Goal: Information Seeking & Learning: Learn about a topic

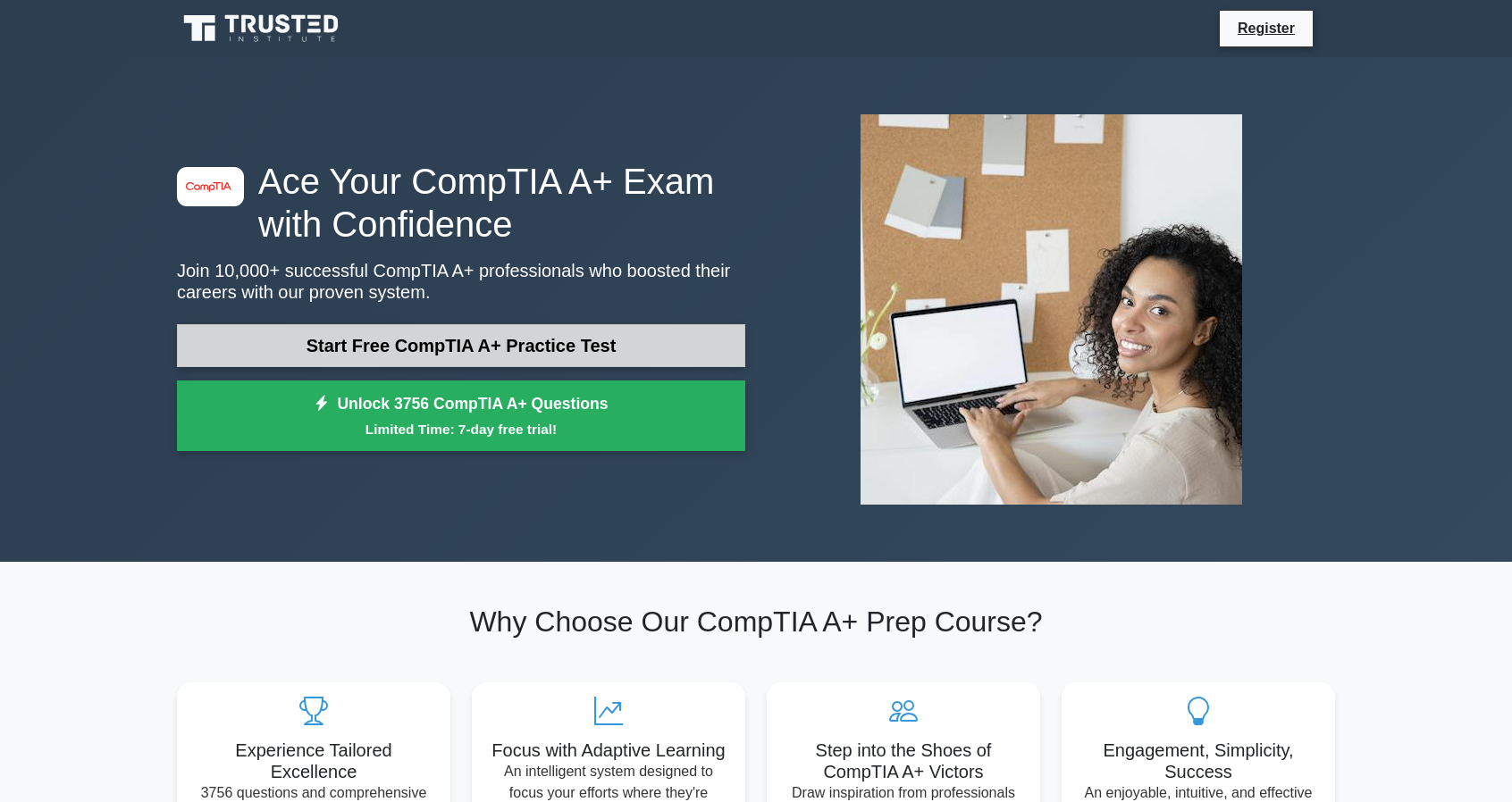
click at [457, 337] on link "Start Free CompTIA A+ Practice Test" at bounding box center [461, 346] width 568 height 43
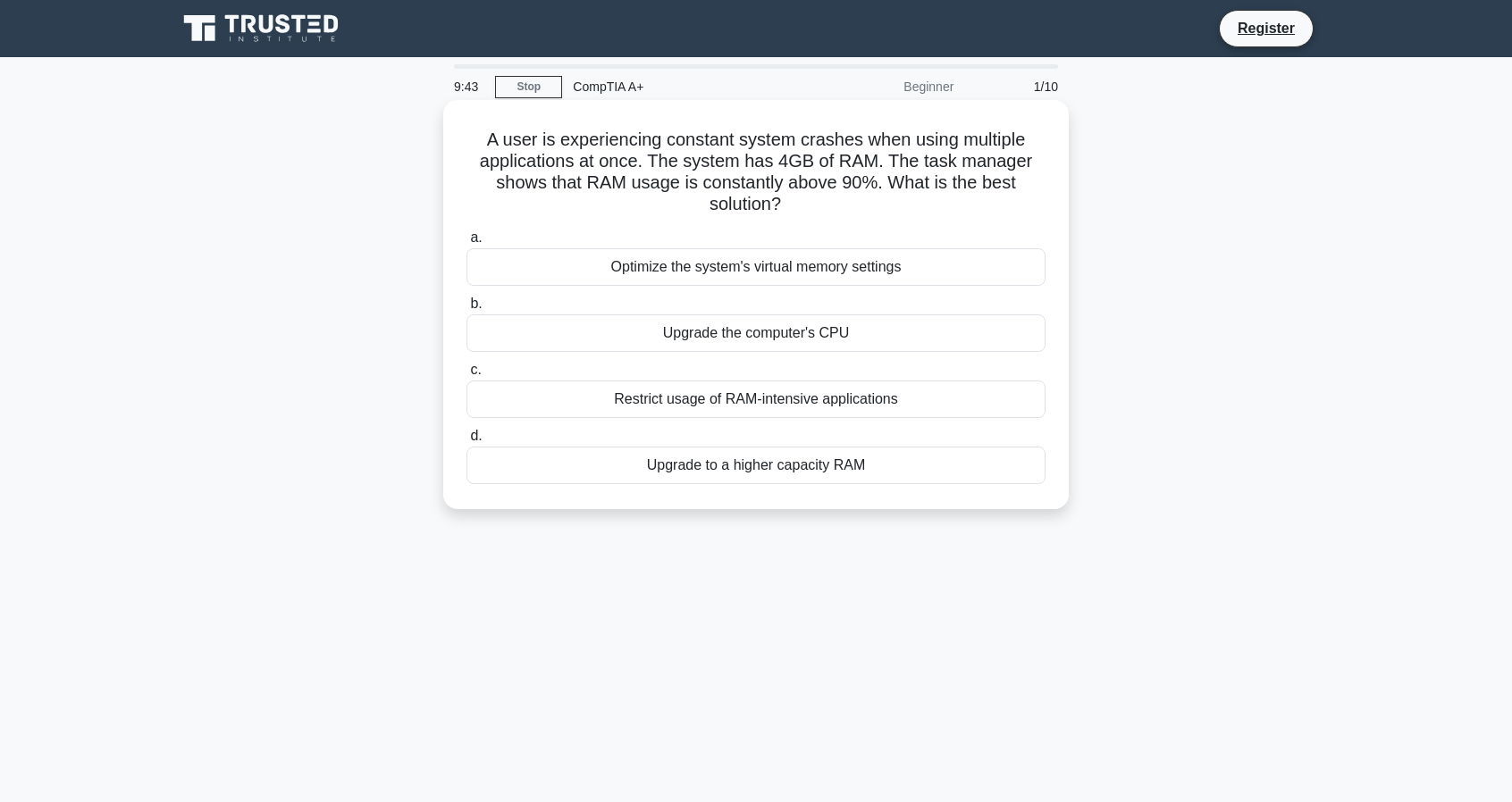
click at [730, 452] on div "Upgrade to a higher capacity RAM" at bounding box center [755, 465] width 579 height 38
click at [466, 442] on input "d. Upgrade to a higher capacity RAM" at bounding box center [466, 436] width 0 height 12
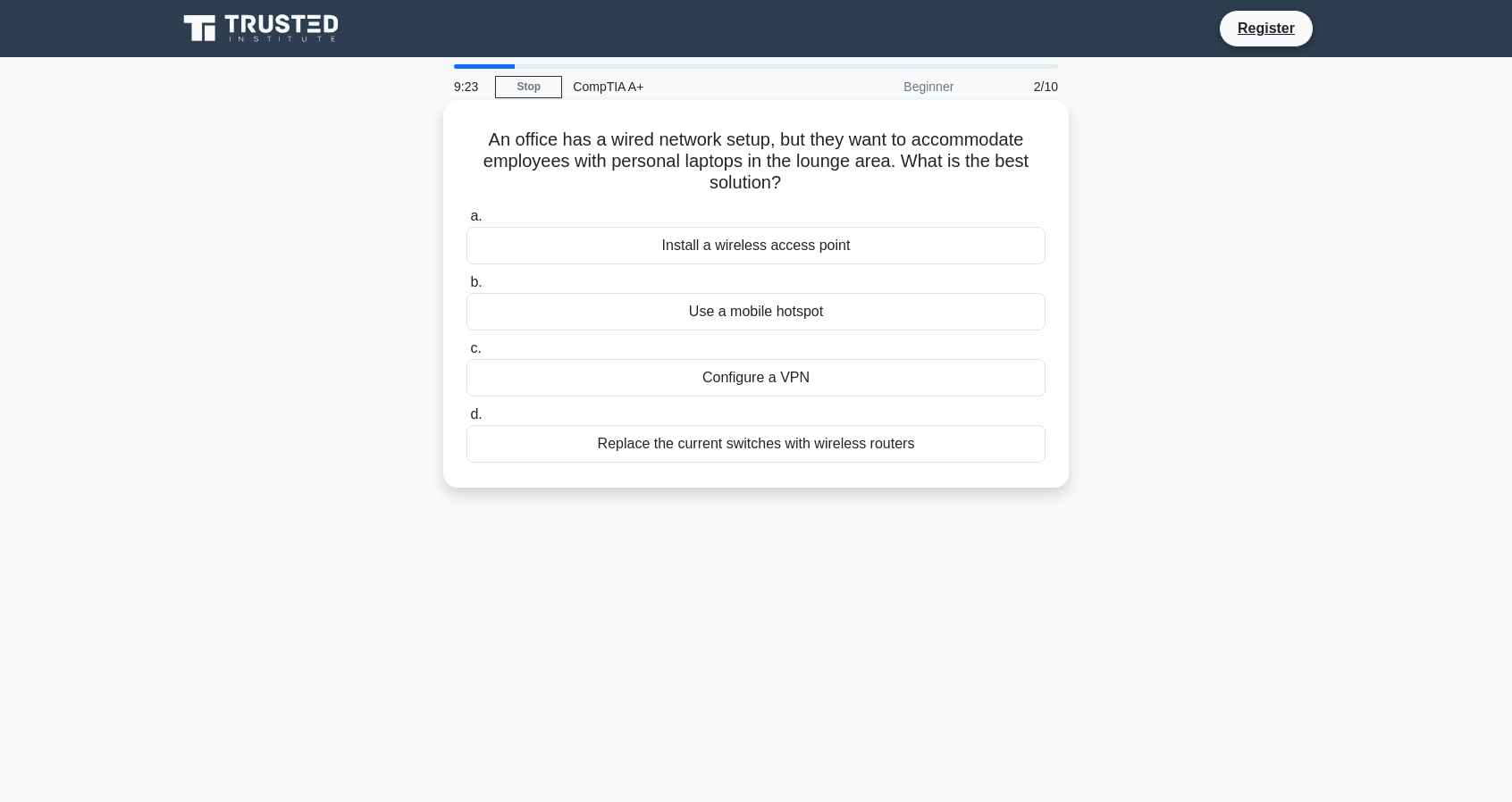
click at [780, 249] on div "Install a wireless access point" at bounding box center [755, 246] width 579 height 38
click at [466, 222] on input "a. Install a wireless access point" at bounding box center [466, 216] width 0 height 12
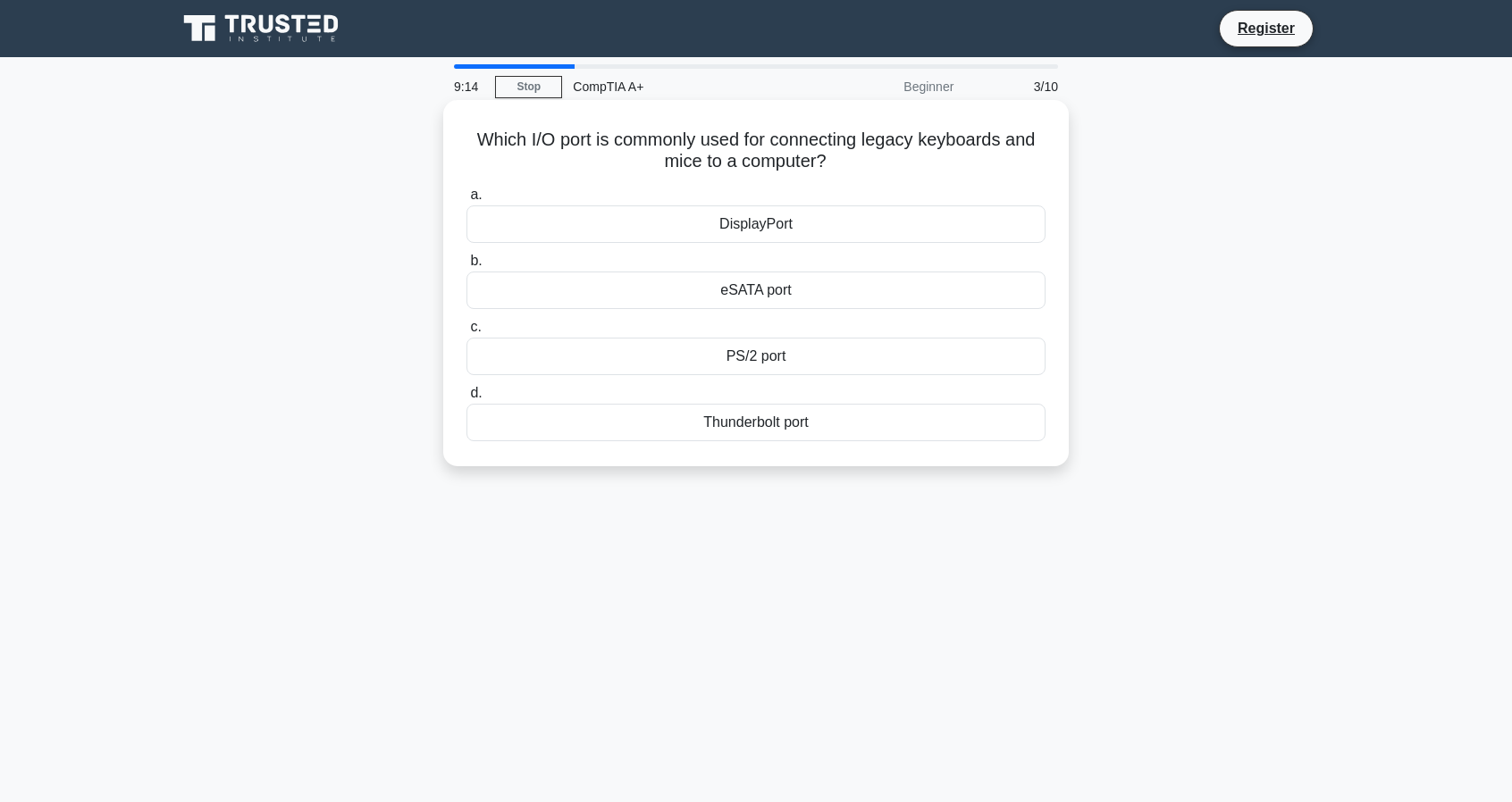
click at [787, 432] on div "Thunderbolt port" at bounding box center [755, 423] width 579 height 38
click at [466, 400] on input "d. Thunderbolt port" at bounding box center [466, 393] width 0 height 12
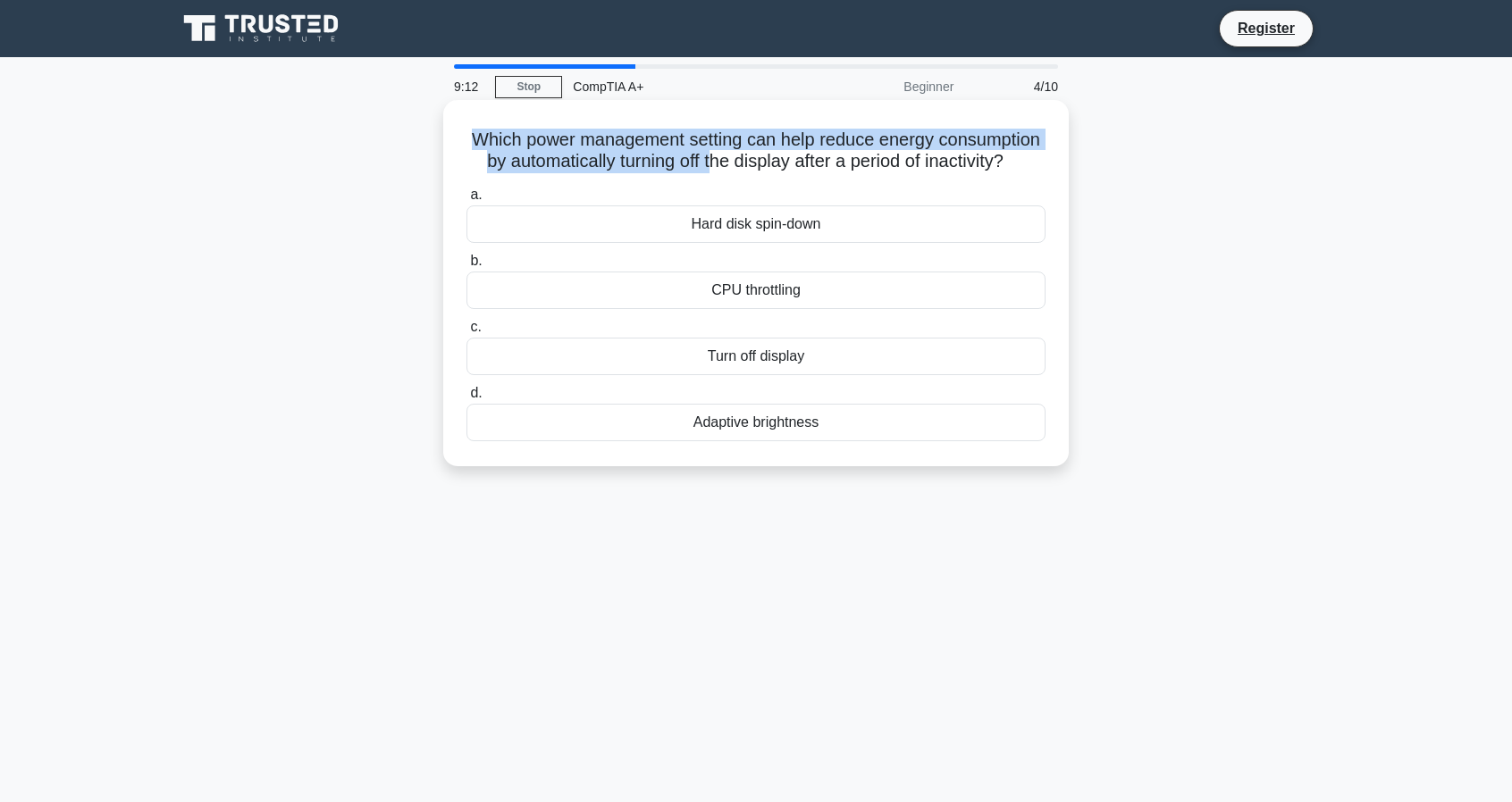
drag, startPoint x: 521, startPoint y: 143, endPoint x: 818, endPoint y: 169, distance: 298.1
click at [818, 169] on h5 "Which power management setting can help reduce energy consumption by automatica…" at bounding box center [755, 151] width 582 height 45
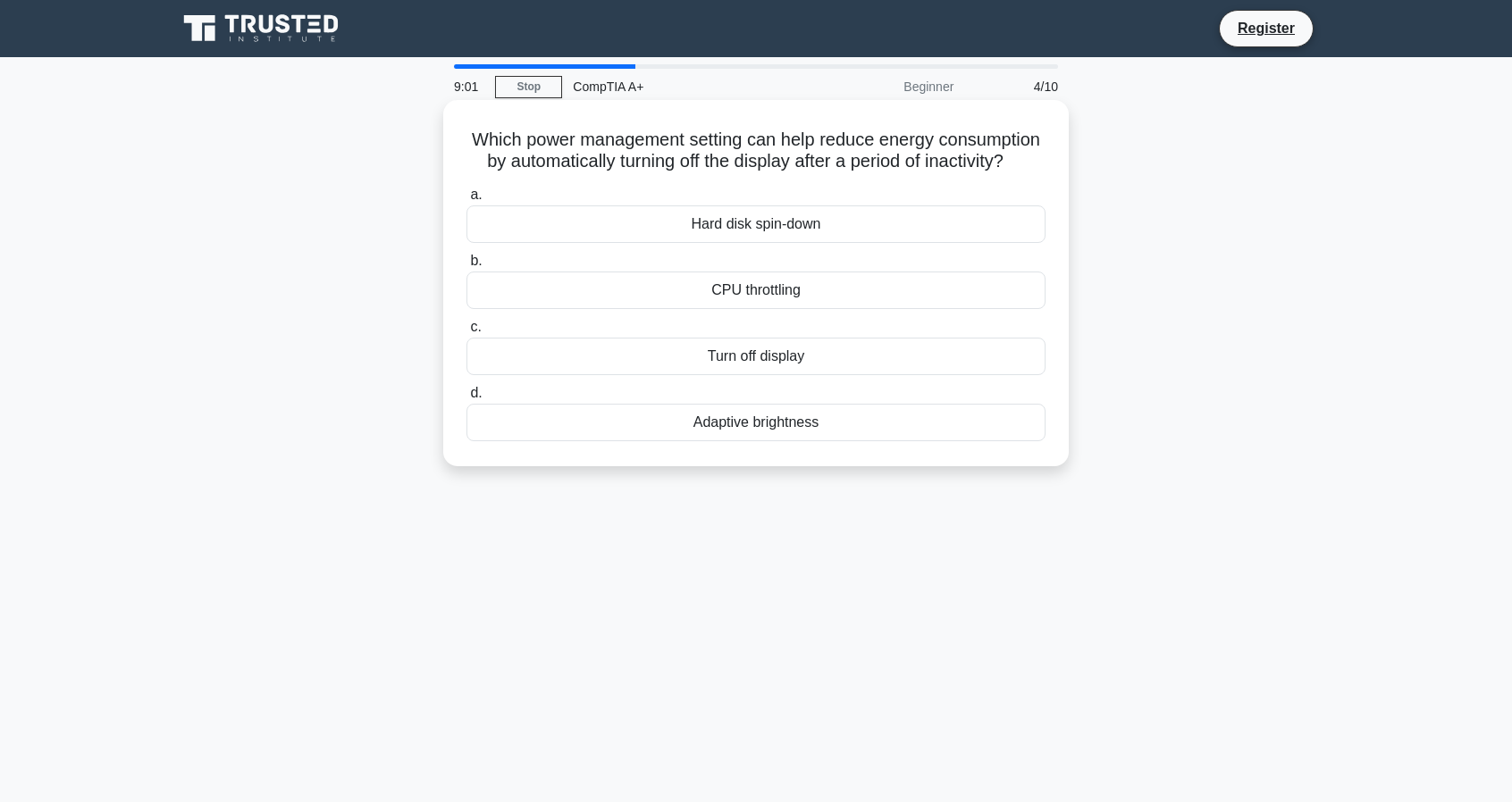
click at [812, 375] on div "Turn off display" at bounding box center [755, 356] width 579 height 38
click at [466, 333] on input "c. Turn off display" at bounding box center [466, 327] width 0 height 12
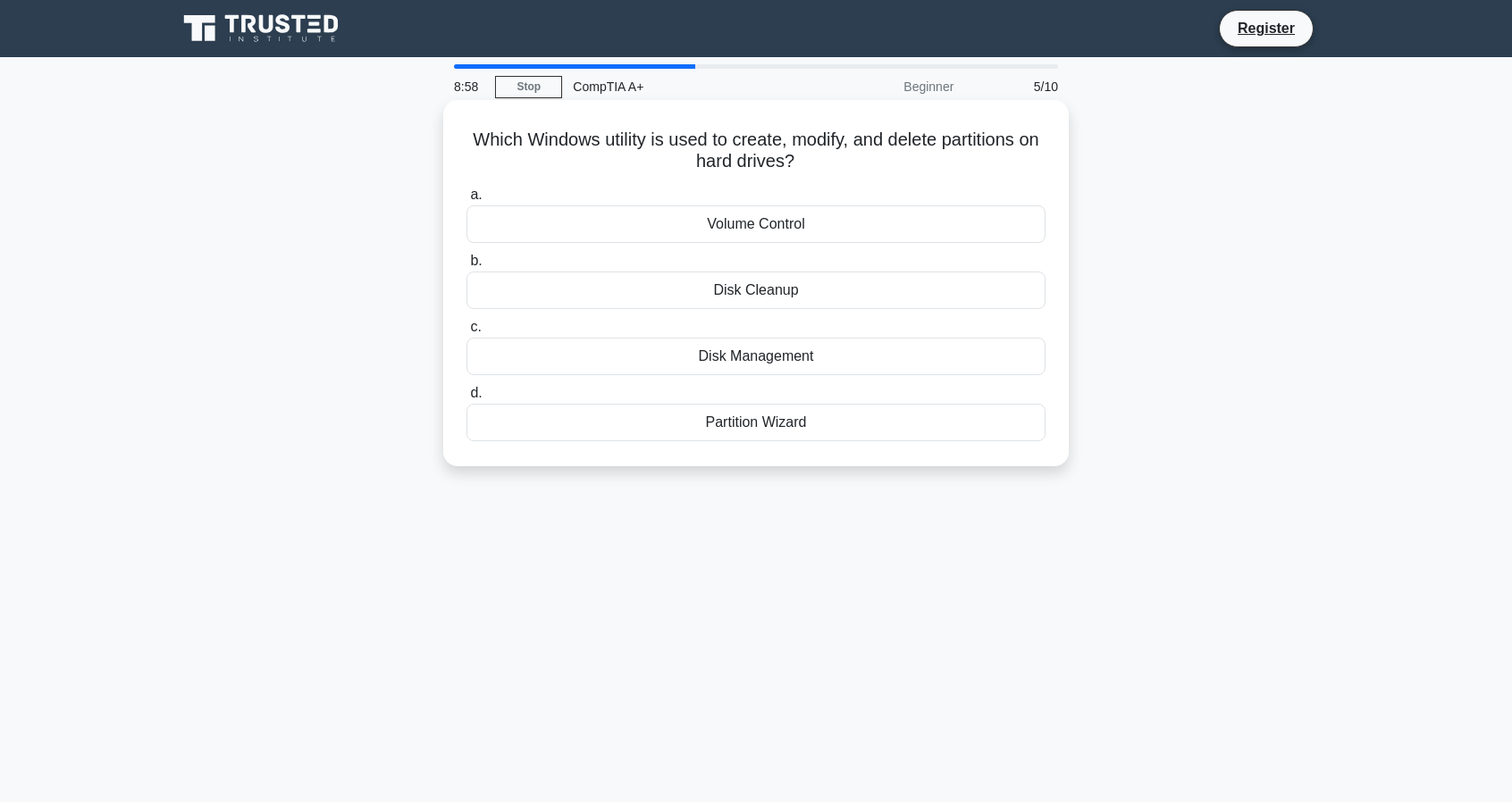
click at [805, 162] on h5 "Which Windows utility is used to create, modify, and delete partitions on hard …" at bounding box center [755, 151] width 582 height 45
click at [763, 363] on div "Disk Management" at bounding box center [755, 356] width 579 height 38
click at [466, 333] on input "c. Disk Management" at bounding box center [466, 327] width 0 height 12
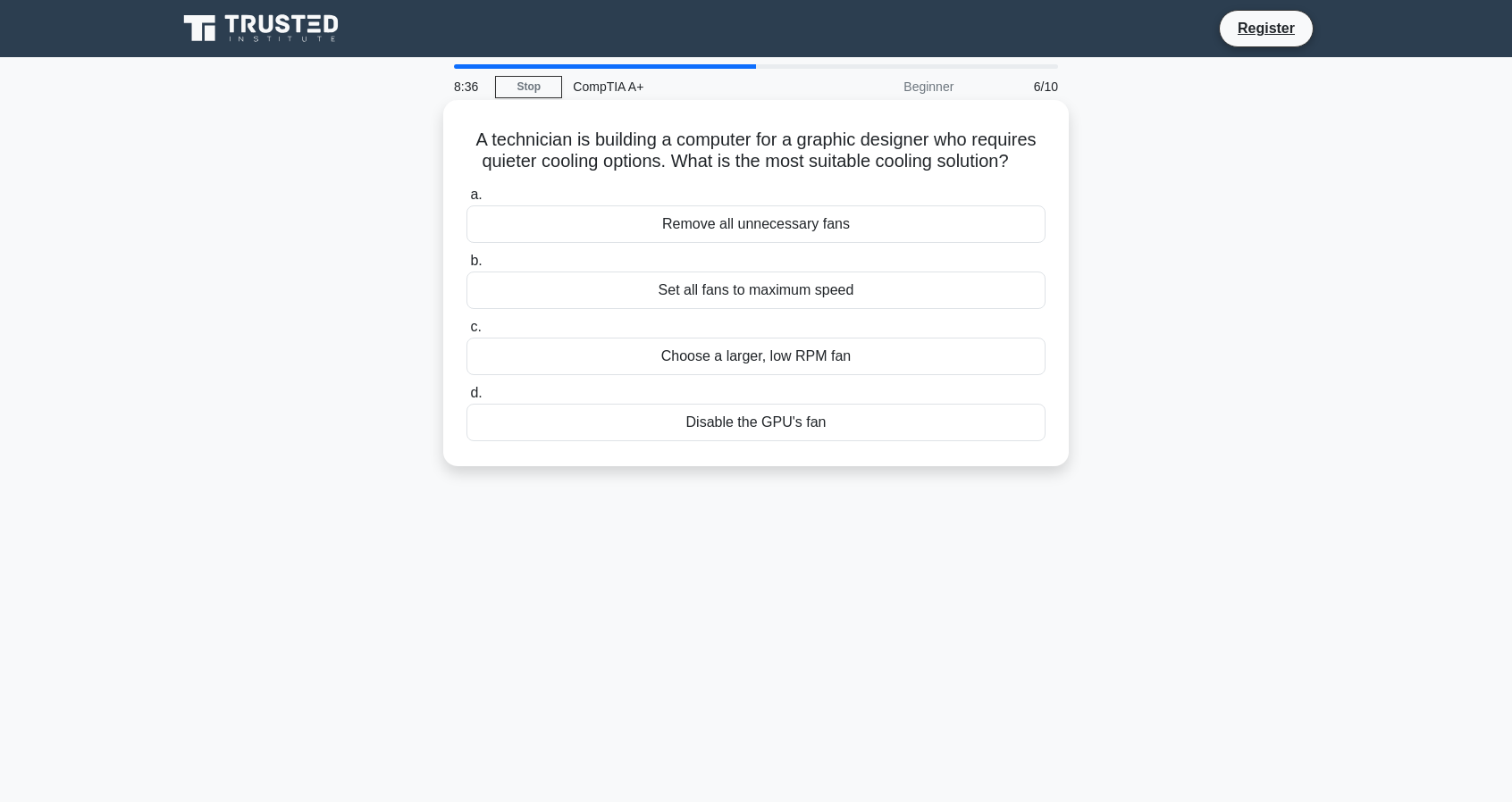
click at [761, 358] on div "Choose a larger, low RPM fan" at bounding box center [755, 356] width 579 height 38
click at [466, 333] on input "c. Choose a larger, low RPM fan" at bounding box center [466, 327] width 0 height 12
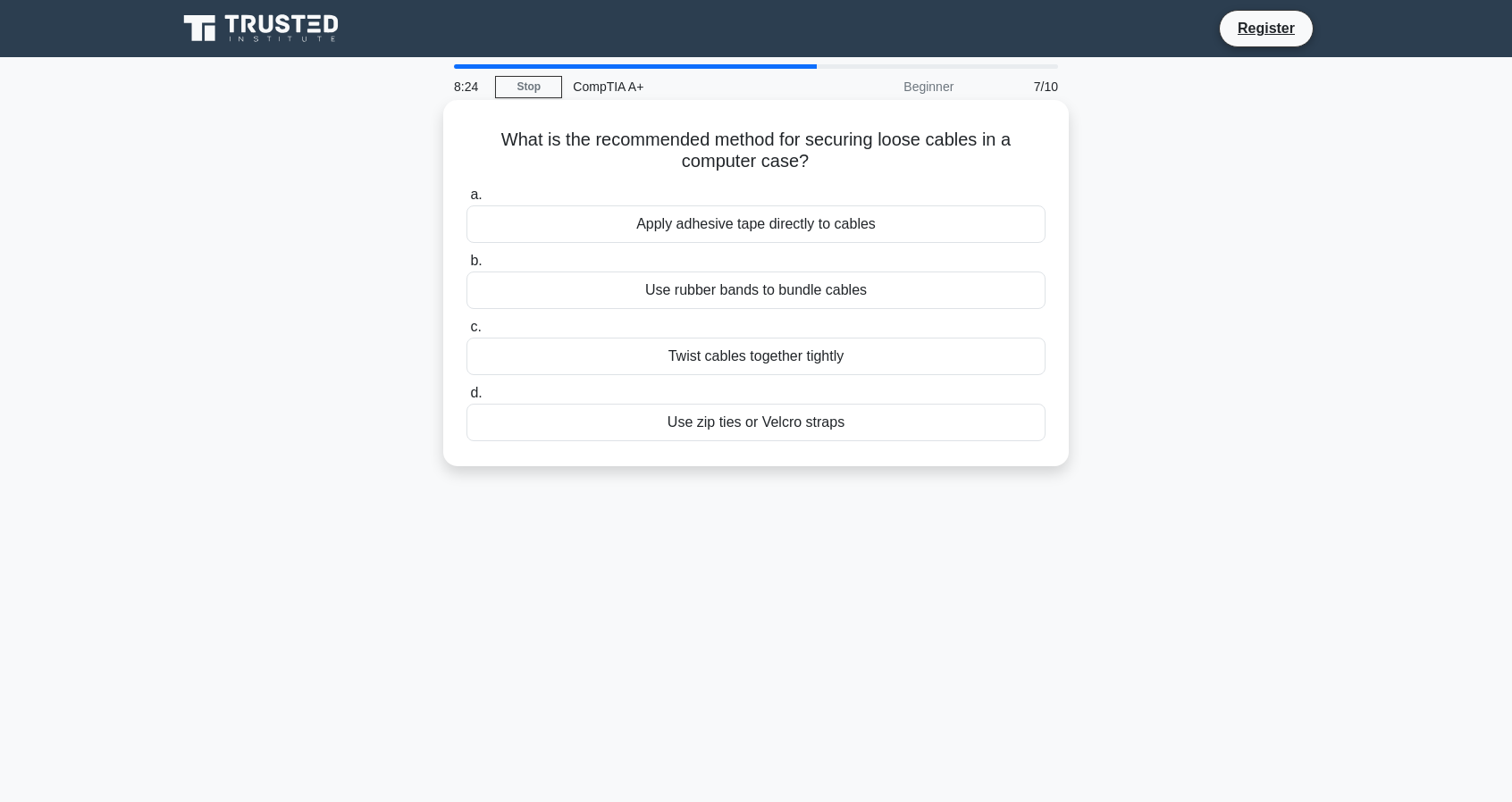
click at [753, 289] on div "Use rubber bands to bundle cables" at bounding box center [755, 291] width 579 height 38
click at [466, 267] on input "b. Use rubber bands to bundle cables" at bounding box center [466, 261] width 0 height 12
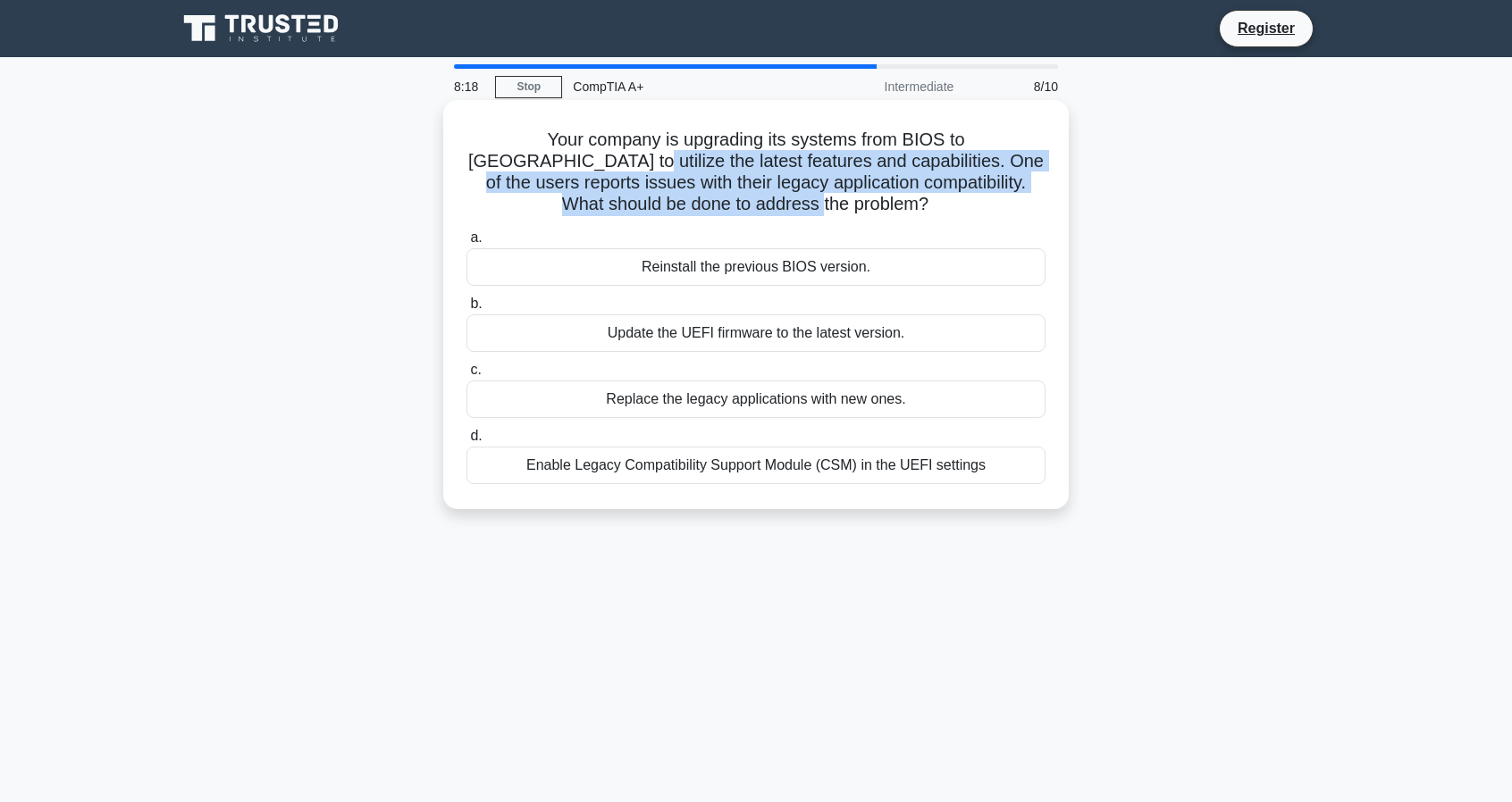
drag, startPoint x: 481, startPoint y: 165, endPoint x: 949, endPoint y: 214, distance: 470.6
click at [949, 214] on h5 "Your company is upgrading its systems from BIOS to [GEOGRAPHIC_DATA] to utilize…" at bounding box center [755, 172] width 582 height 87
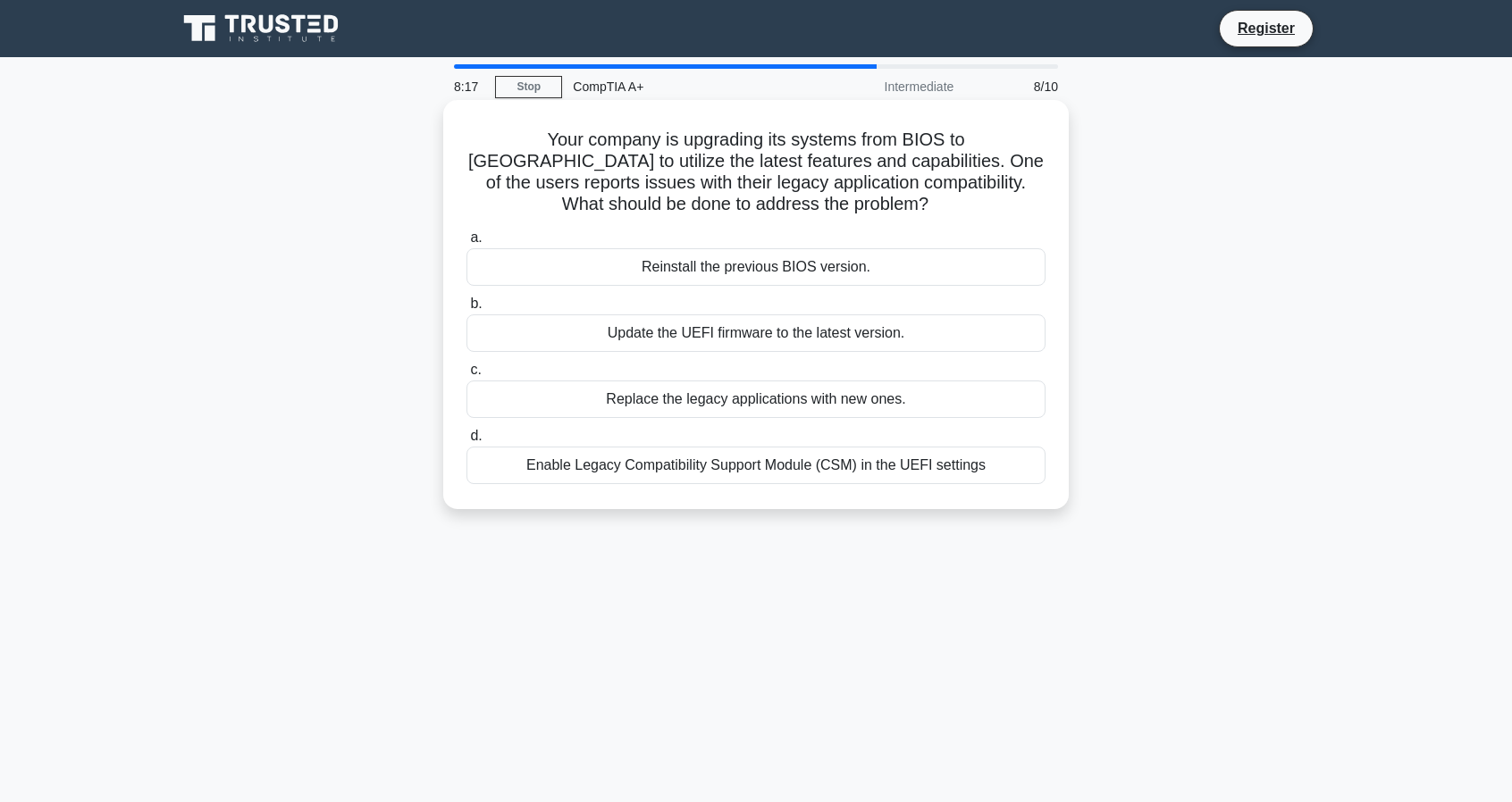
click at [949, 214] on h5 "Your company is upgrading its systems from BIOS to [GEOGRAPHIC_DATA] to utilize…" at bounding box center [755, 172] width 582 height 87
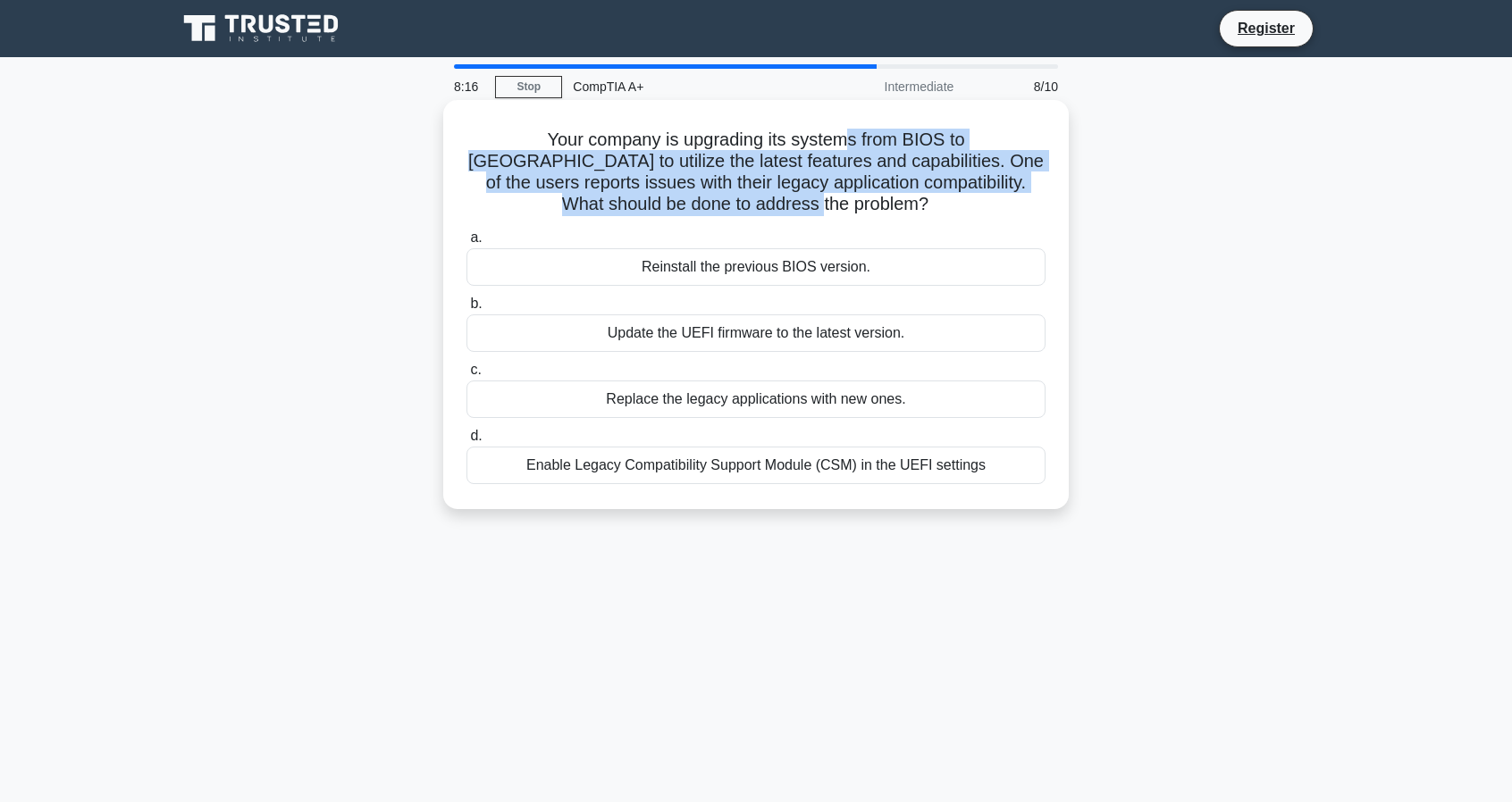
drag, startPoint x: 822, startPoint y: 213, endPoint x: 776, endPoint y: 142, distance: 84.6
click at [776, 142] on h5 "Your company is upgrading its systems from BIOS to [GEOGRAPHIC_DATA] to utilize…" at bounding box center [755, 172] width 582 height 87
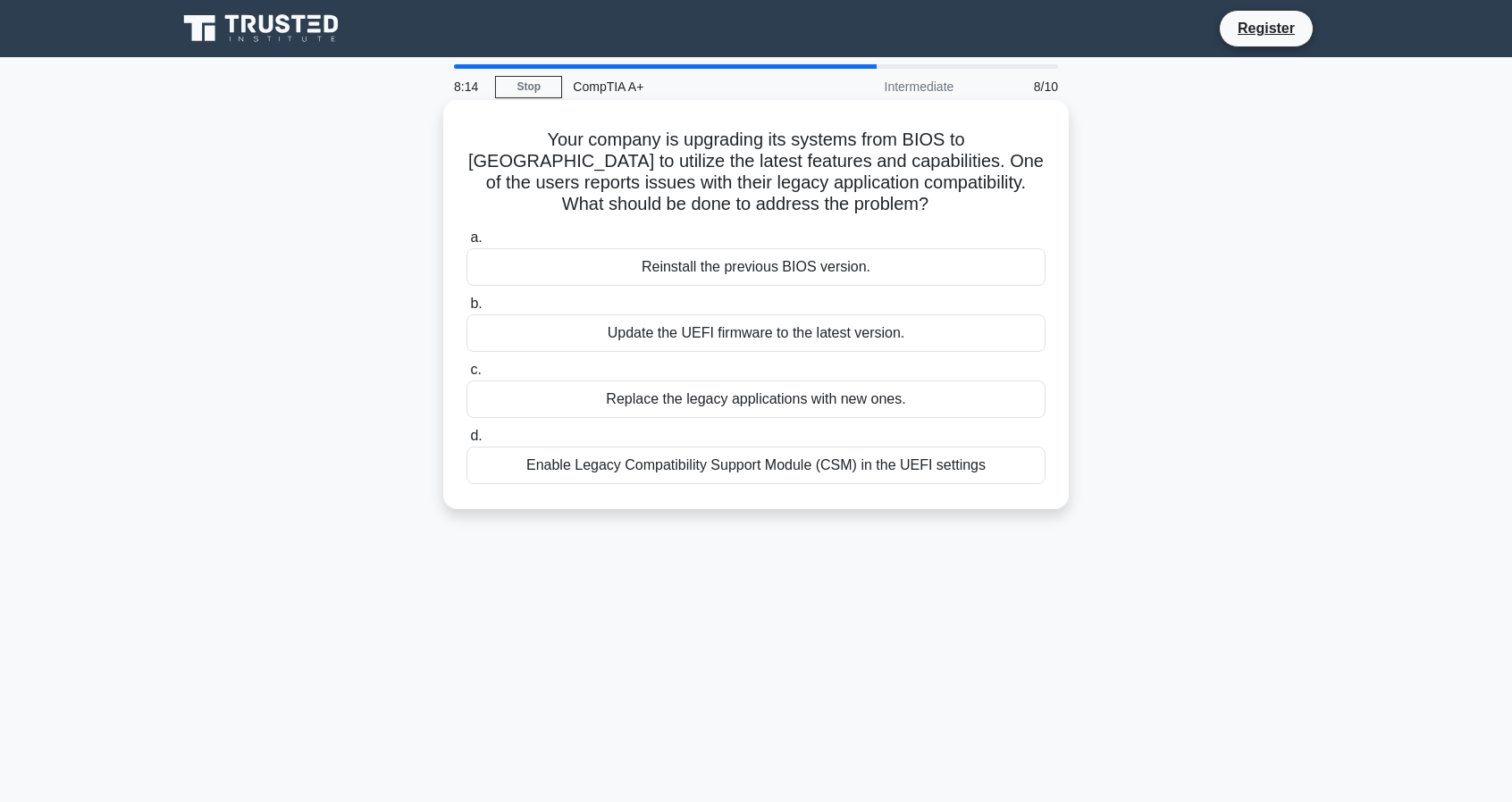
click at [831, 238] on label "a. Reinstall the previous BIOS version." at bounding box center [755, 257] width 579 height 59
click at [466, 238] on input "a. Reinstall the previous BIOS version." at bounding box center [466, 238] width 0 height 12
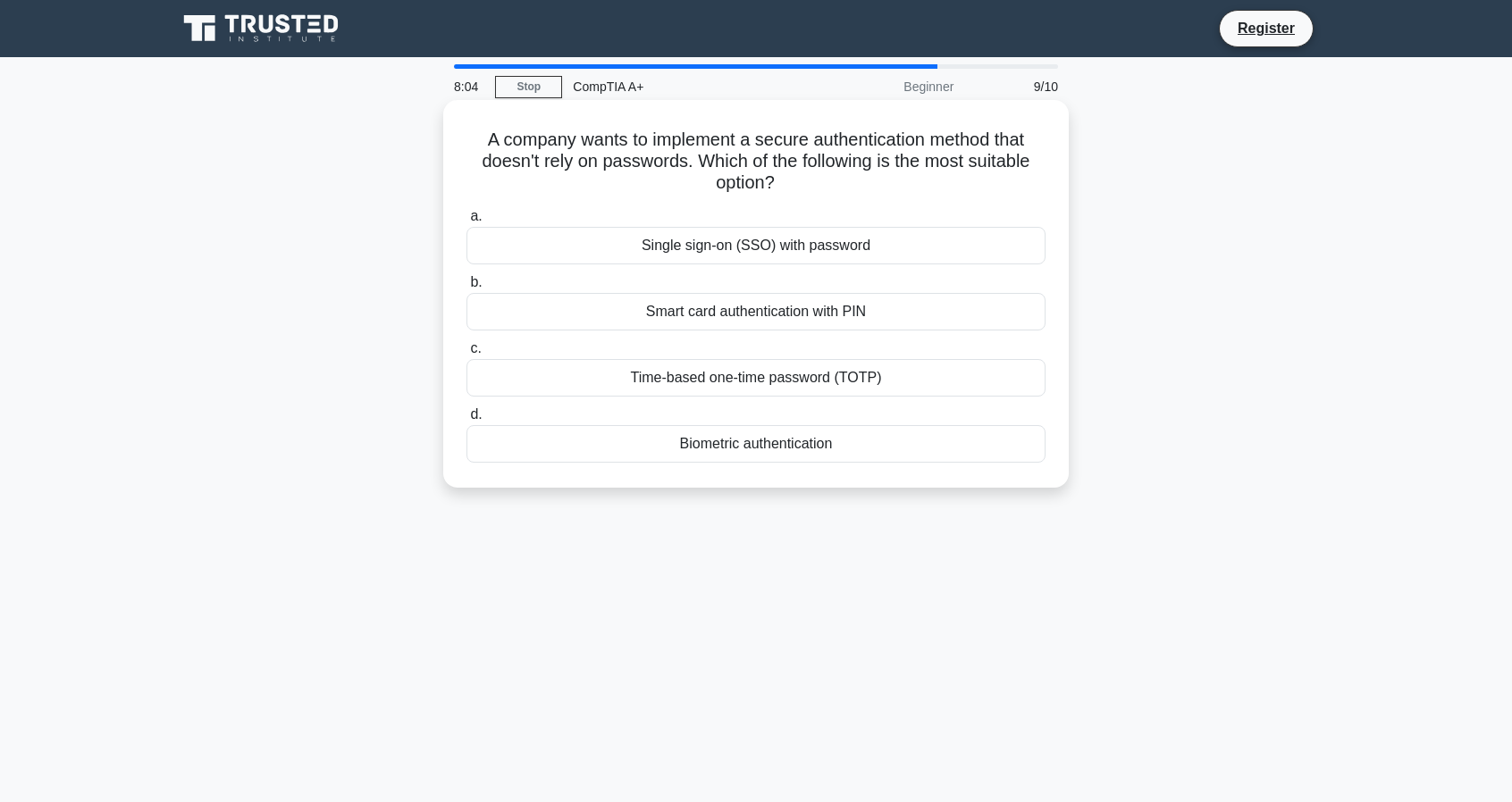
click at [829, 448] on div "Biometric authentication" at bounding box center [755, 444] width 579 height 38
click at [466, 421] on input "d. Biometric authentication" at bounding box center [466, 415] width 0 height 12
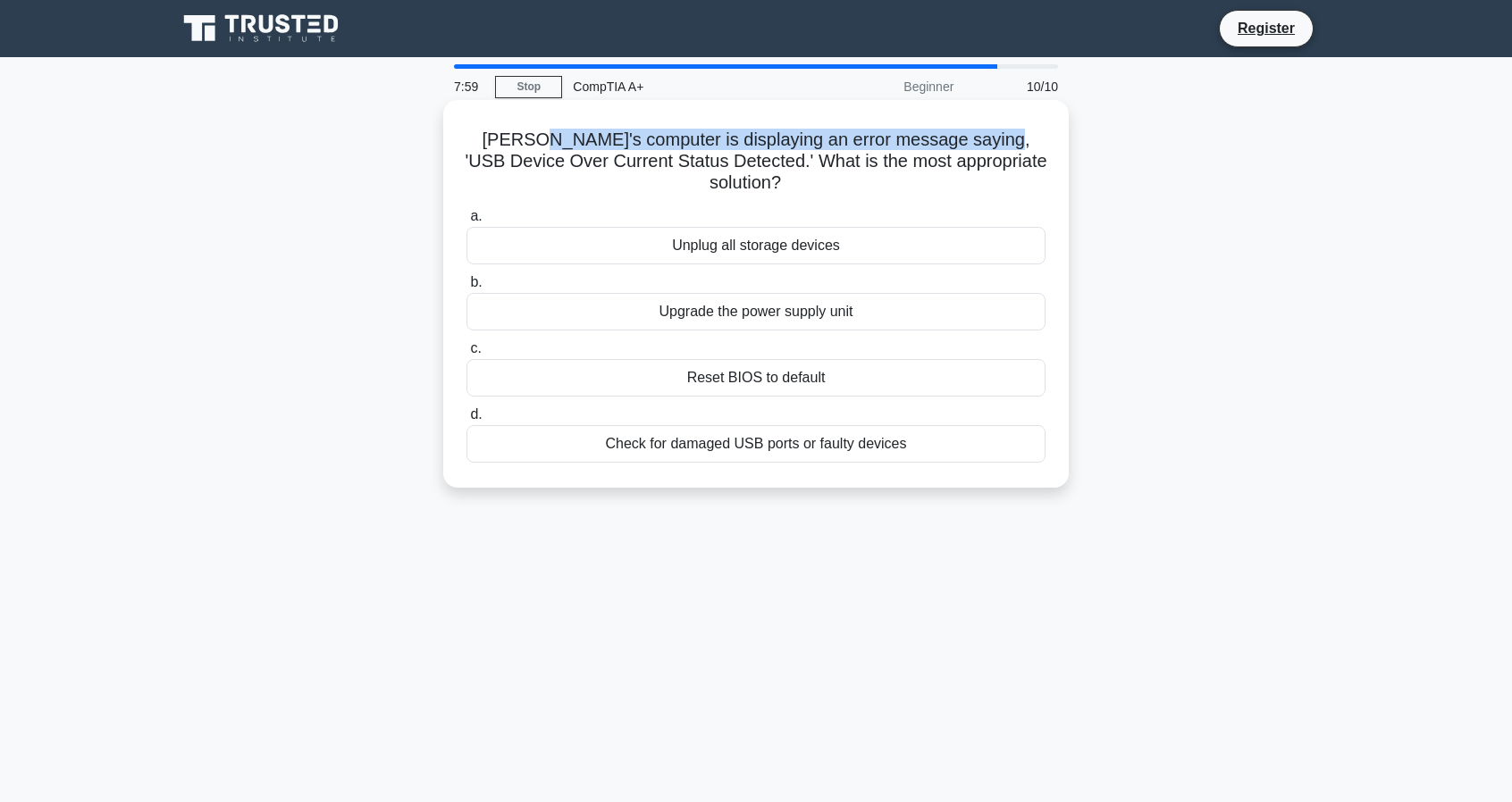
drag, startPoint x: 504, startPoint y: 140, endPoint x: 974, endPoint y: 146, distance: 470.0
click at [974, 146] on h5 "[PERSON_NAME]'s computer is displaying an error message saying, 'USB Device Ove…" at bounding box center [755, 161] width 582 height 66
click at [749, 429] on div "Check for damaged USB ports or faulty devices" at bounding box center [755, 444] width 579 height 38
click at [466, 421] on input "d. Check for damaged USB ports or faulty devices" at bounding box center [466, 415] width 0 height 12
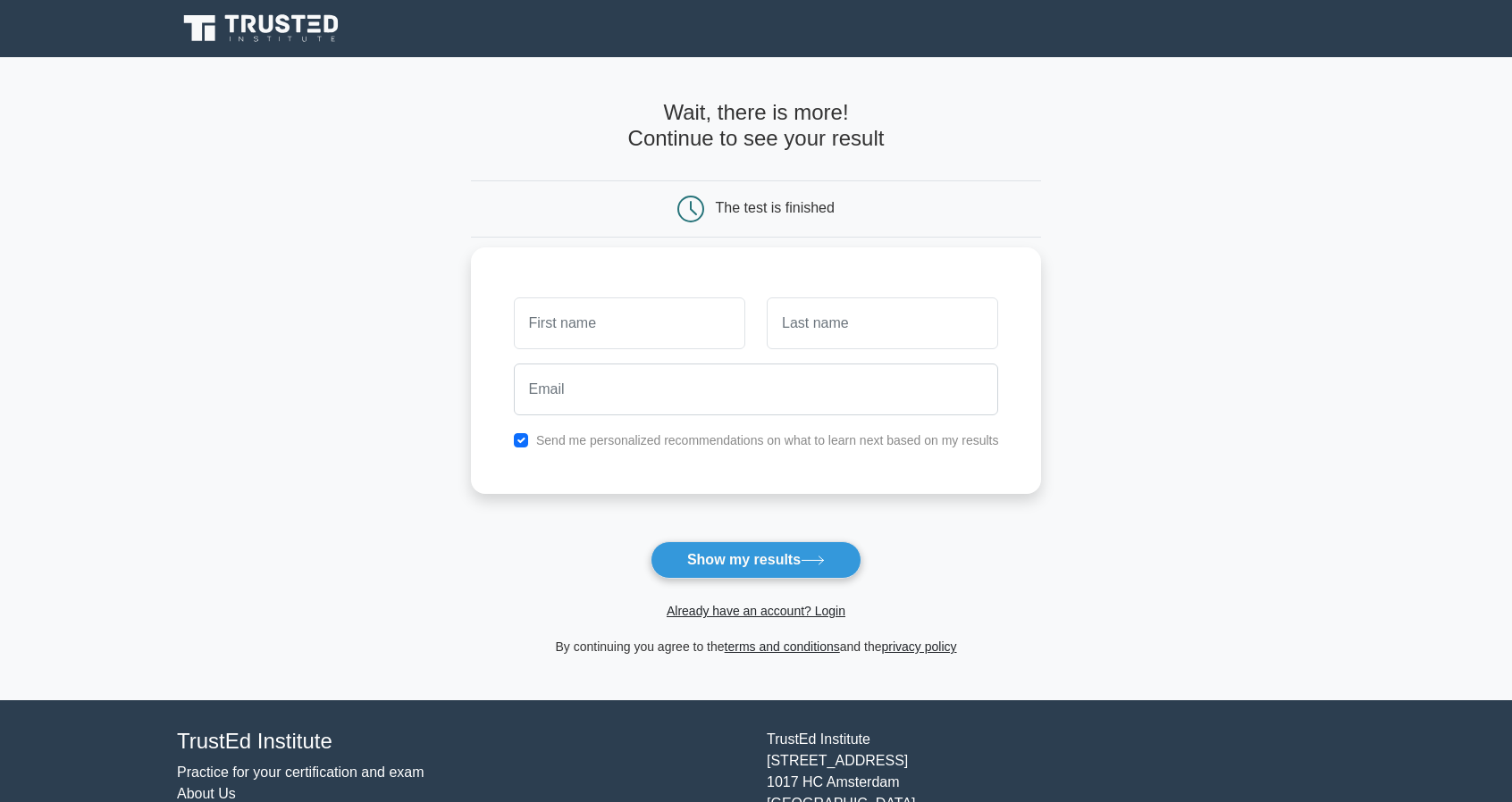
click at [697, 318] on input "text" at bounding box center [629, 324] width 231 height 52
type input "Da"
click at [788, 323] on input "text" at bounding box center [882, 324] width 231 height 52
type input "Da"
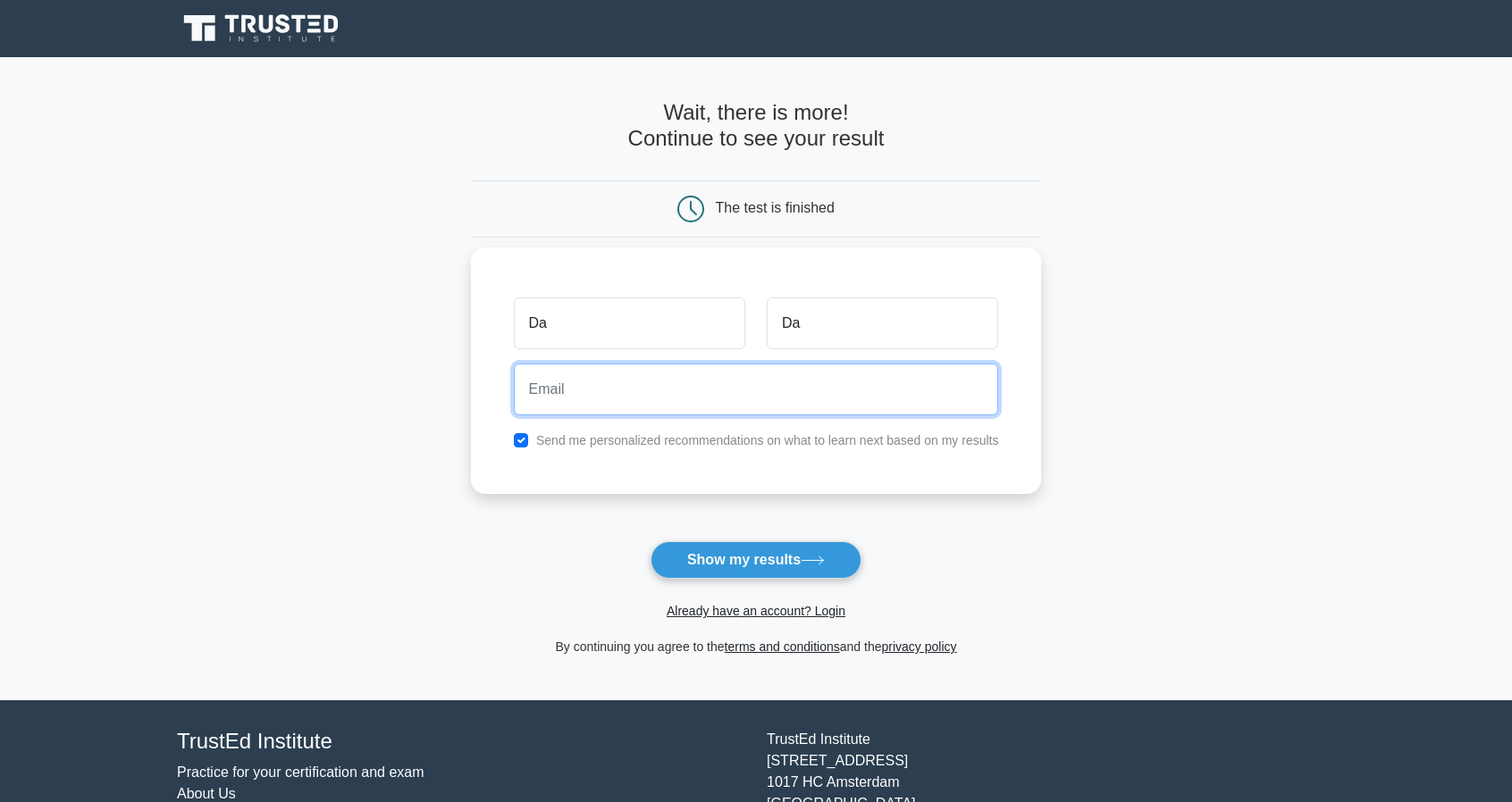
click at [764, 400] on input "email" at bounding box center [756, 390] width 485 height 52
type input "[EMAIL_ADDRESS][DOMAIN_NAME]"
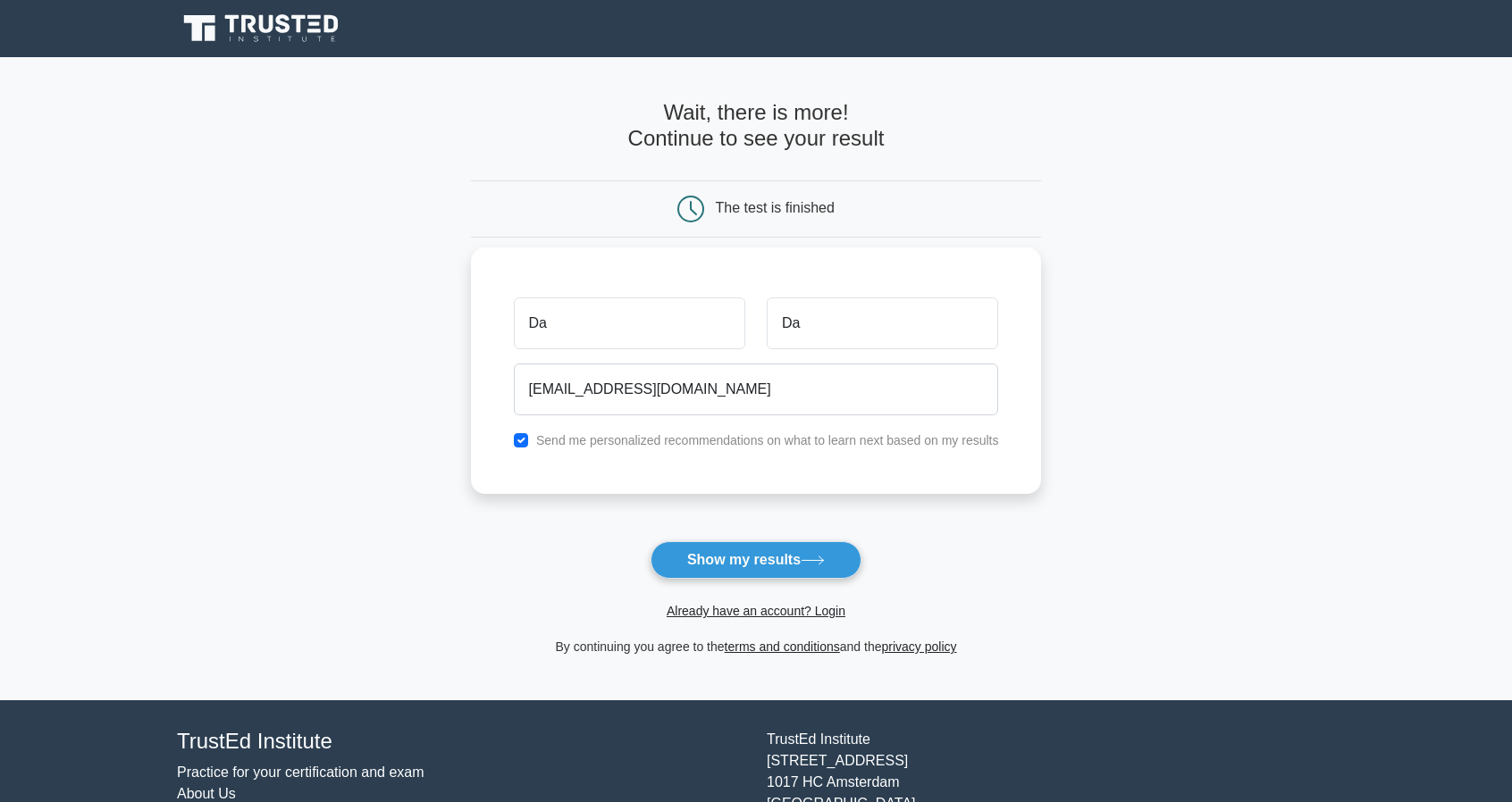
click at [557, 446] on label "Send me personalized recommendations on what to learn next based on my results" at bounding box center [768, 440] width 463 height 14
click at [529, 437] on div "Send me personalized recommendations on what to learn next based on my results" at bounding box center [756, 440] width 507 height 22
click at [522, 438] on input "checkbox" at bounding box center [521, 440] width 14 height 14
checkbox input "false"
click at [575, 338] on input "Da" at bounding box center [629, 324] width 231 height 52
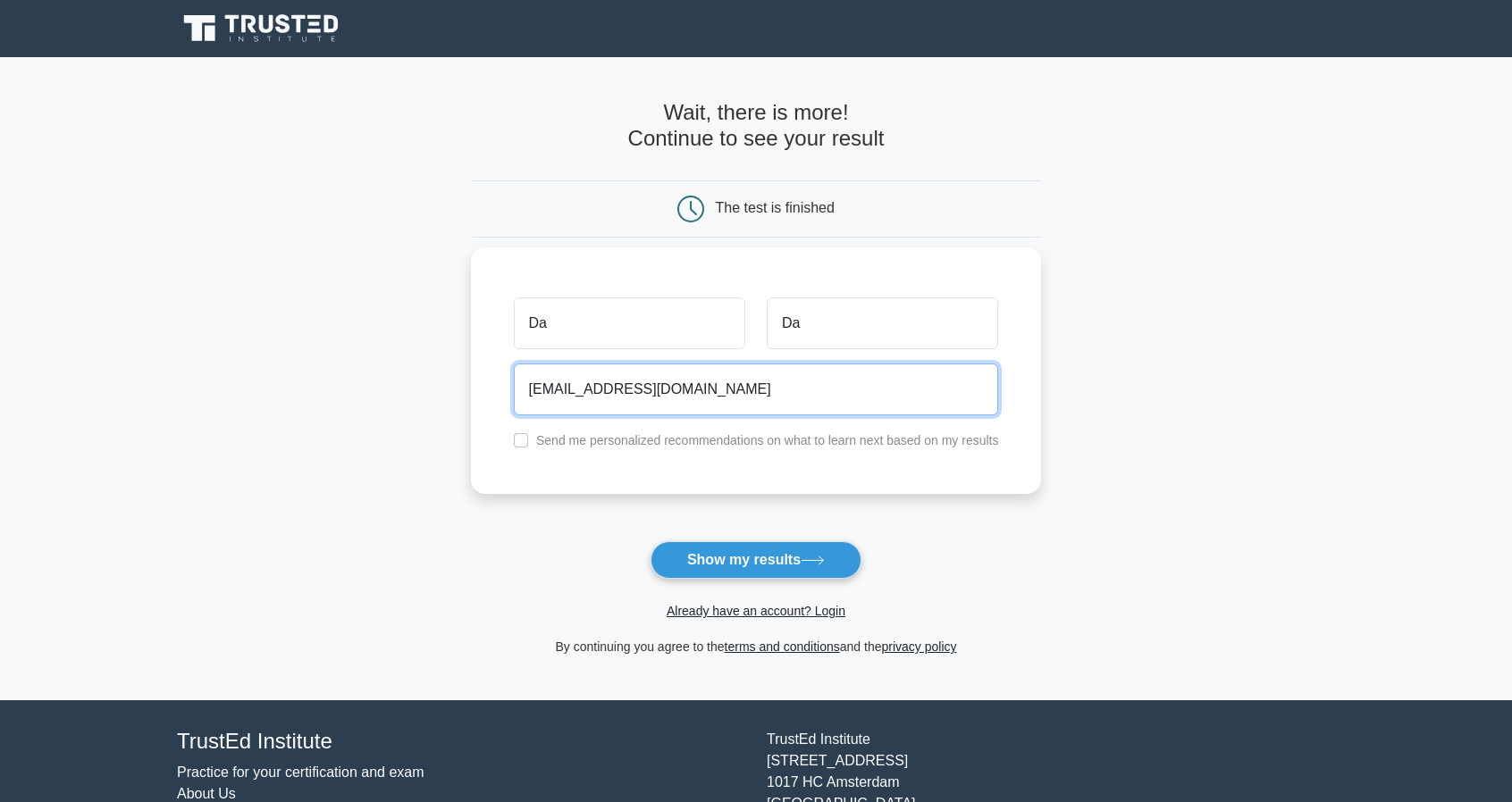
drag, startPoint x: 651, startPoint y: 397, endPoint x: 613, endPoint y: 403, distance: 38.5
click at [613, 403] on input "daveog387@yahoo.com" at bounding box center [756, 390] width 485 height 52
type input "daveog387@gmail.com"
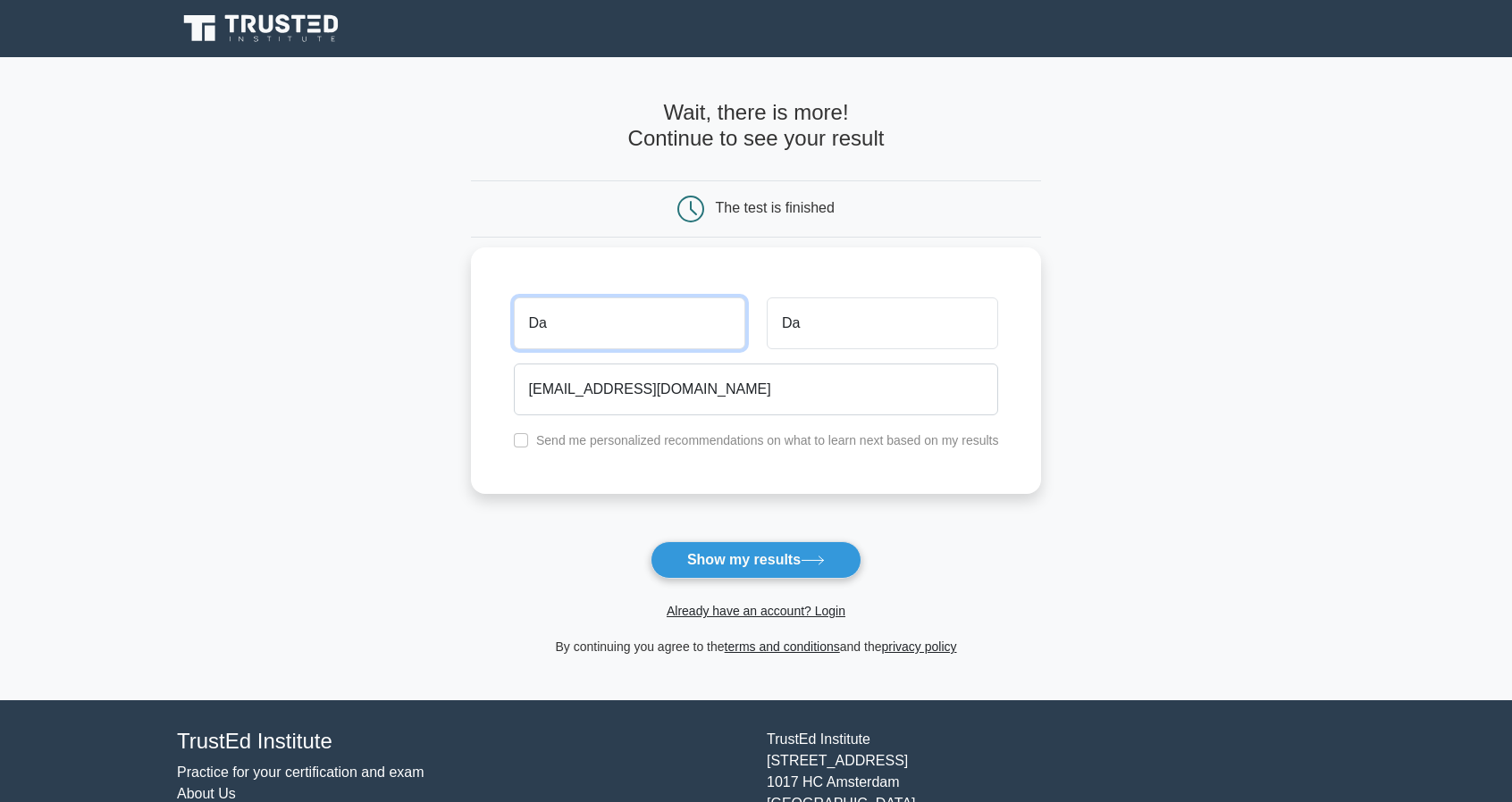
click at [608, 335] on input "Da" at bounding box center [629, 324] width 231 height 52
type input "Daouda"
click at [825, 322] on input "Da" at bounding box center [882, 324] width 231 height 52
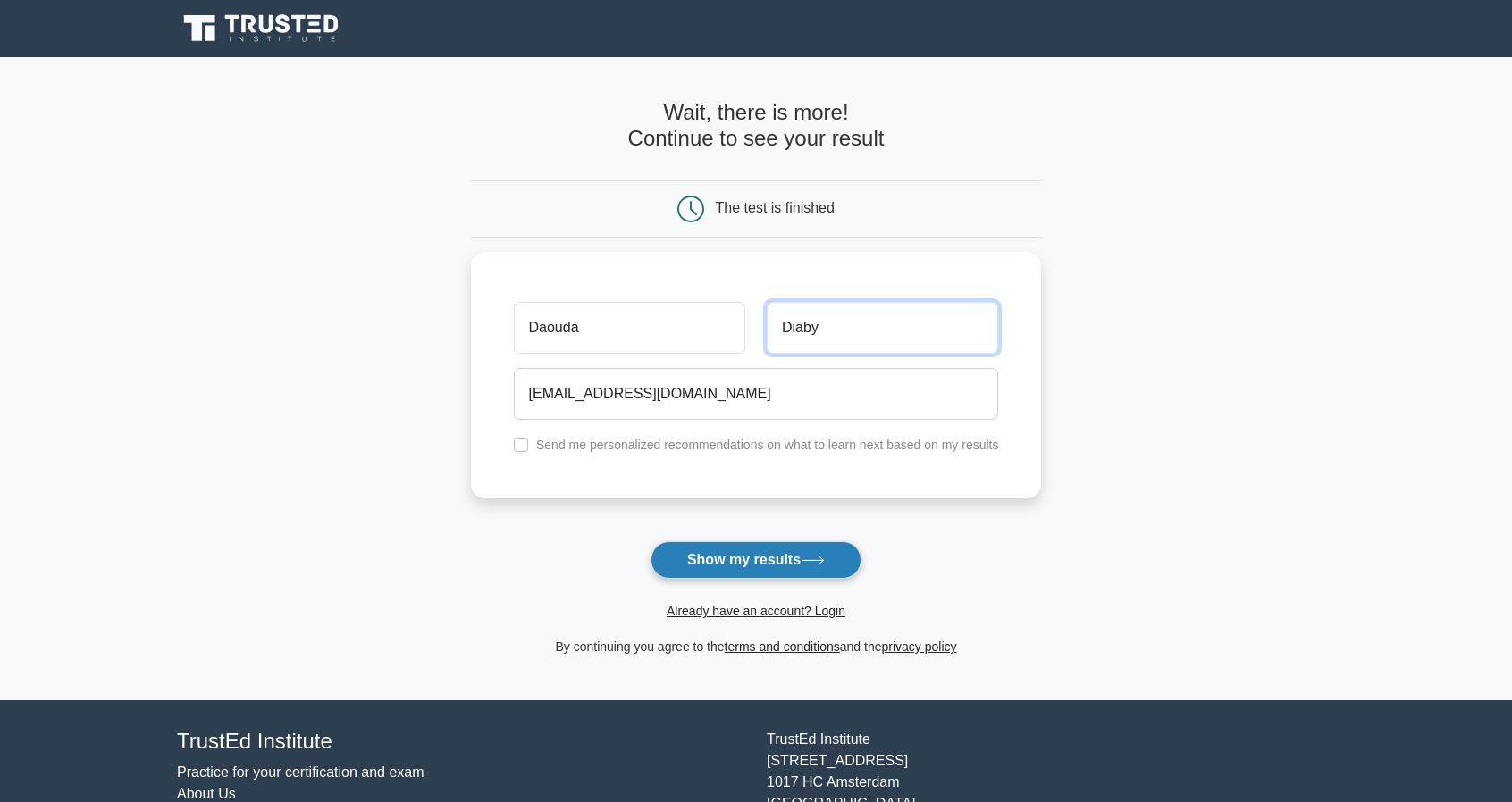
type input "Diaby"
click at [788, 564] on button "Show my results" at bounding box center [756, 561] width 211 height 38
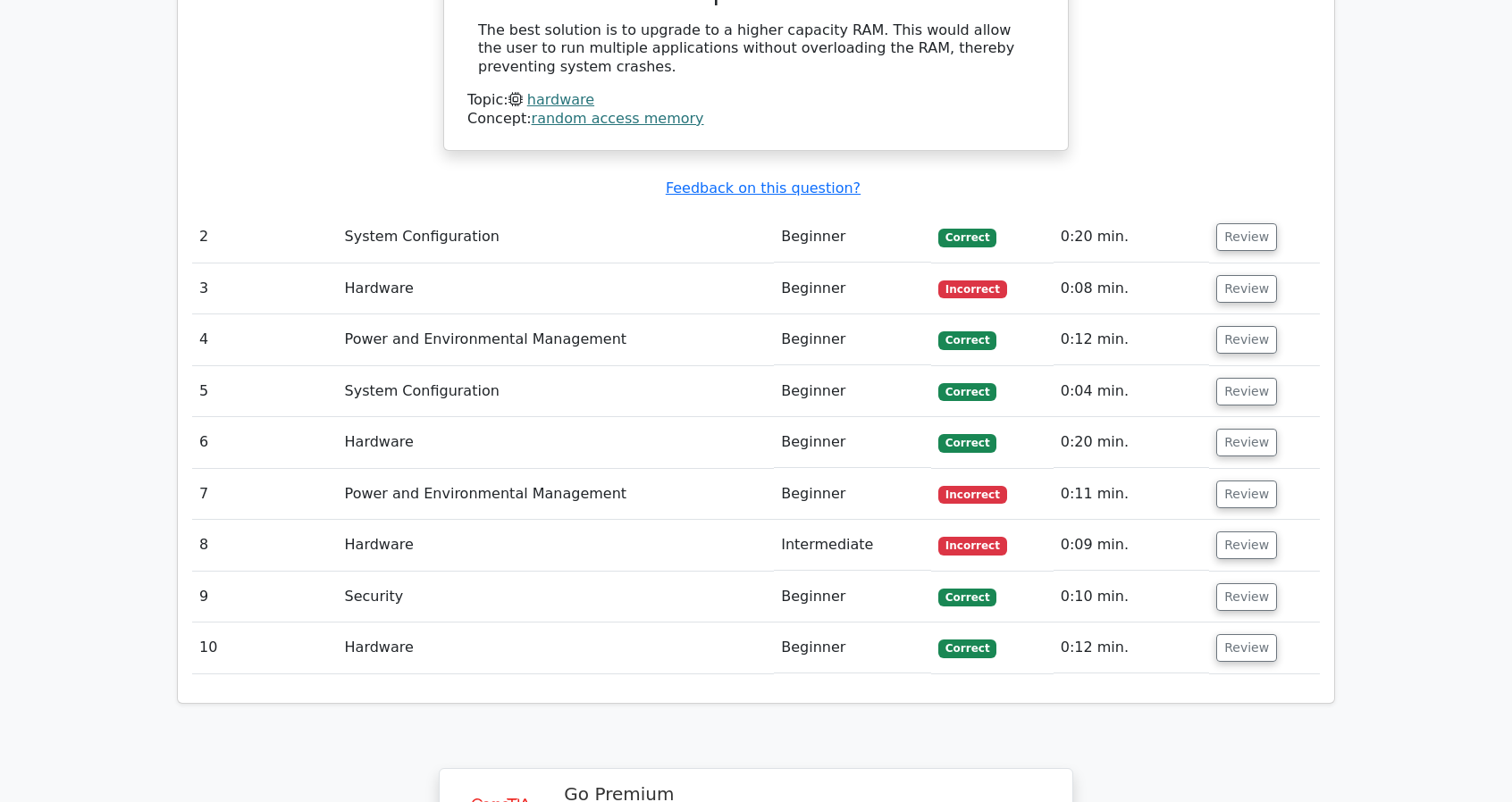
scroll to position [1780, 0]
